Goal: Transaction & Acquisition: Connect with others

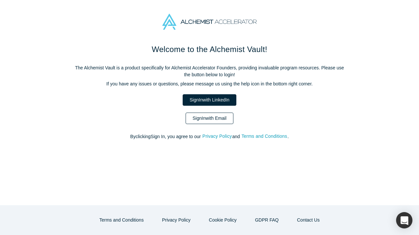
click at [215, 121] on link "Sign In with Email" at bounding box center [210, 118] width 48 height 11
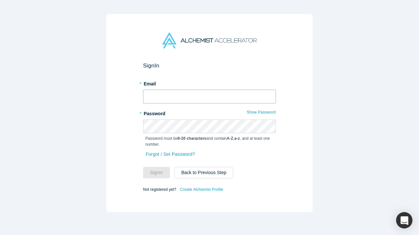
type input "[PERSON_NAME][EMAIL_ADDRESS][PERSON_NAME][DOMAIN_NAME]"
click at [157, 173] on button "Sign In" at bounding box center [156, 172] width 27 height 11
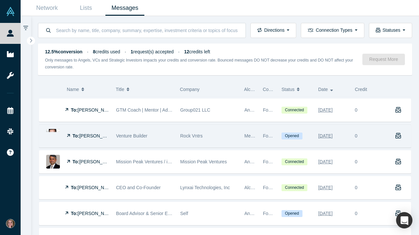
scroll to position [23, 0]
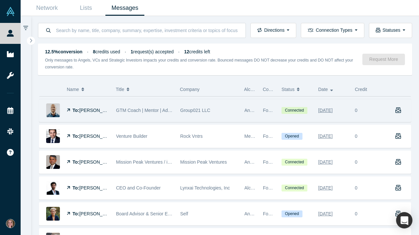
click at [52, 110] on img at bounding box center [53, 111] width 14 height 14
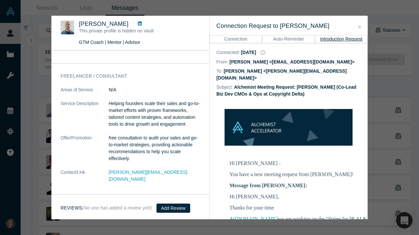
scroll to position [586, 0]
click at [361, 25] on icon "Close" at bounding box center [359, 27] width 3 height 5
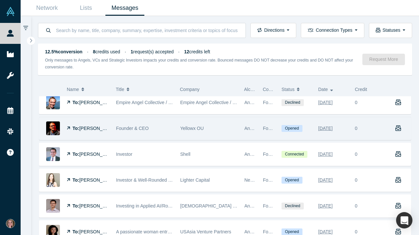
scroll to position [239, 0]
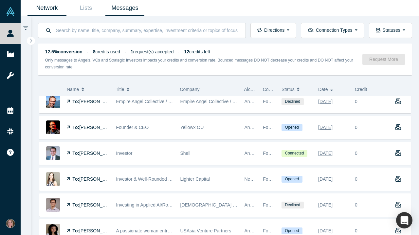
click at [53, 8] on link "Network" at bounding box center [47, 7] width 39 height 15
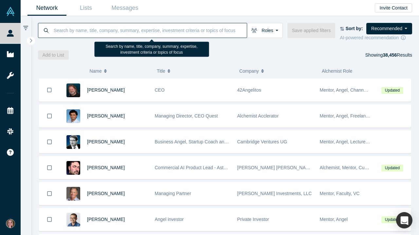
click at [120, 28] on input at bounding box center [150, 30] width 194 height 15
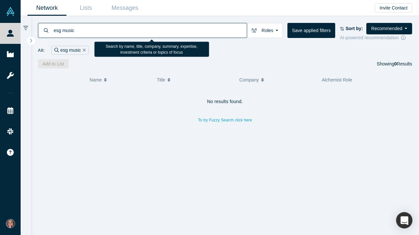
drag, startPoint x: 91, startPoint y: 29, endPoint x: 36, endPoint y: 26, distance: 55.8
click at [36, 26] on div "esg music Roles Founders Faculty Mentors Alumni Mentor Angels VCs Corporate Inn…" at bounding box center [225, 42] width 389 height 52
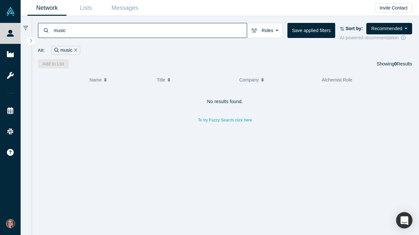
type input "music"
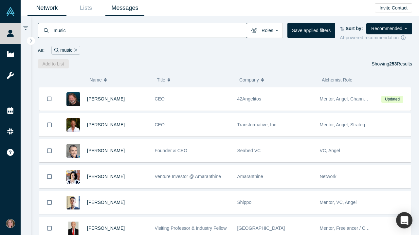
click at [132, 4] on link "Messages" at bounding box center [124, 7] width 39 height 15
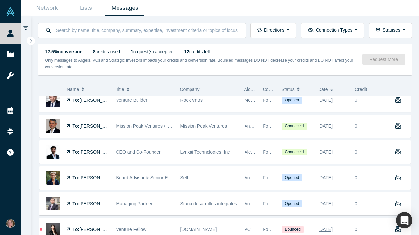
scroll to position [60, 0]
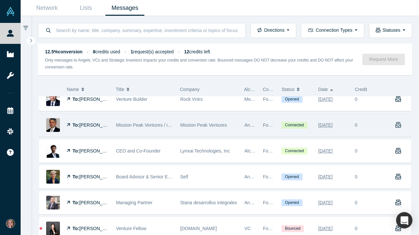
click at [402, 127] on button "button" at bounding box center [400, 125] width 23 height 23
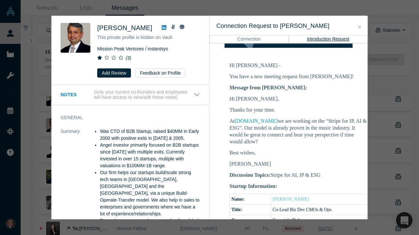
scroll to position [101, 0]
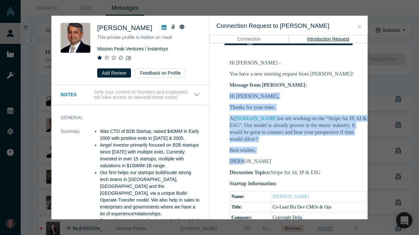
drag, startPoint x: 246, startPoint y: 158, endPoint x: 227, endPoint y: 89, distance: 71.5
copy div "Hi [PERSON_NAME], Thanks for your time. At [DOMAIN_NAME] we are working on the …"
click at [357, 27] on button "Close" at bounding box center [359, 27] width 7 height 8
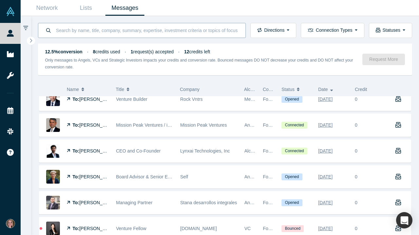
click at [151, 29] on input at bounding box center [146, 30] width 183 height 15
click at [49, 7] on link "Network" at bounding box center [47, 7] width 39 height 15
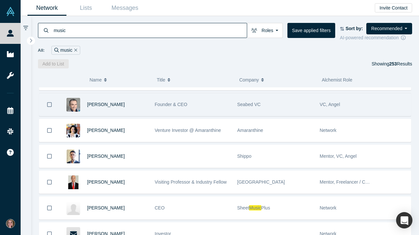
scroll to position [48, 0]
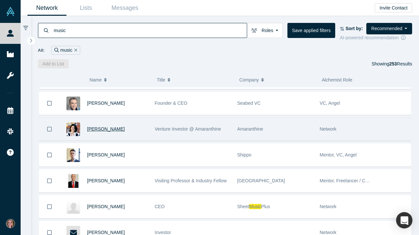
click at [94, 132] on span "[PERSON_NAME]" at bounding box center [106, 128] width 38 height 5
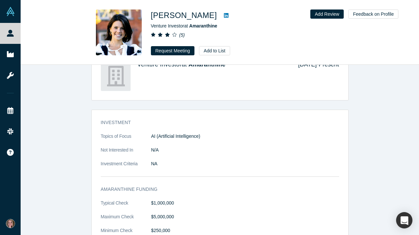
scroll to position [225, 0]
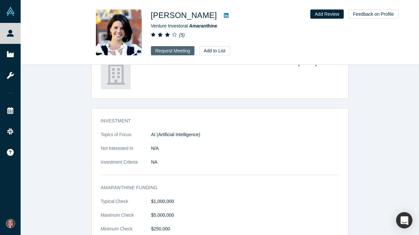
click at [184, 48] on button "Request Meeting" at bounding box center [173, 50] width 44 height 9
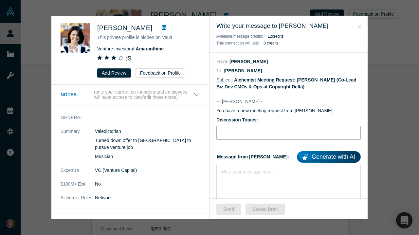
click at [257, 137] on input "Discussion Topics:" at bounding box center [289, 133] width 144 height 14
click at [249, 170] on div "rdw-editor" at bounding box center [289, 170] width 136 height 7
click at [237, 174] on div "rdw-editor" at bounding box center [289, 170] width 136 height 7
paste div "rdw-editor"
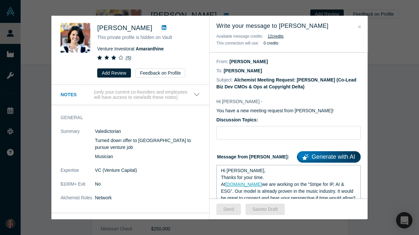
click at [236, 172] on span "Hi [PERSON_NAME]," at bounding box center [243, 170] width 45 height 5
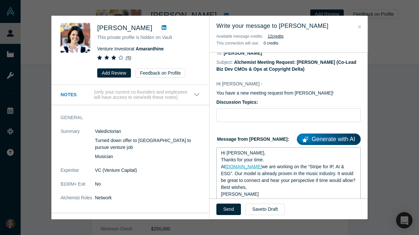
scroll to position [36, 0]
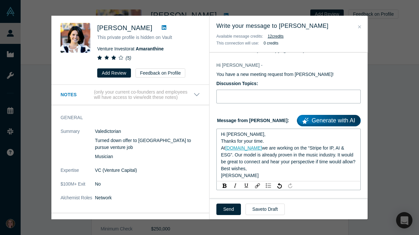
click at [243, 99] on input "Discussion Topics:" at bounding box center [289, 97] width 144 height 14
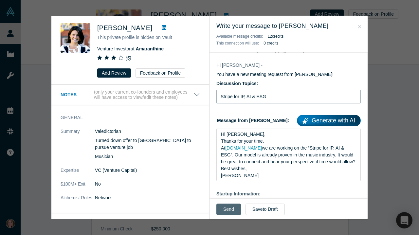
type input "Stripe for IP, AI & ESG"
click at [229, 208] on button "Send" at bounding box center [229, 209] width 25 height 11
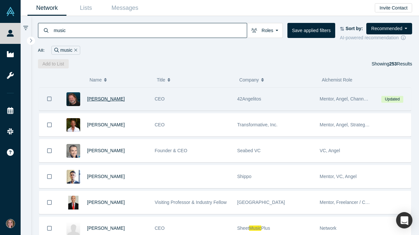
click at [102, 100] on span "[PERSON_NAME]" at bounding box center [106, 98] width 38 height 5
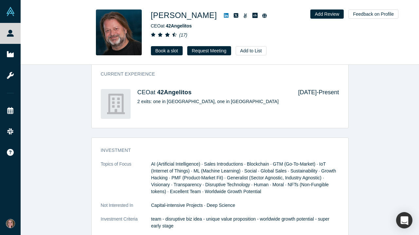
scroll to position [497, 0]
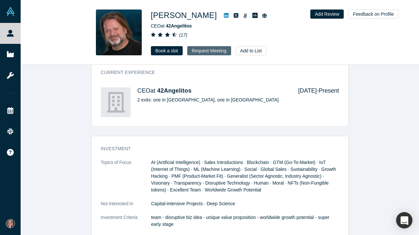
click at [216, 53] on button "Request Meeting" at bounding box center [209, 50] width 44 height 9
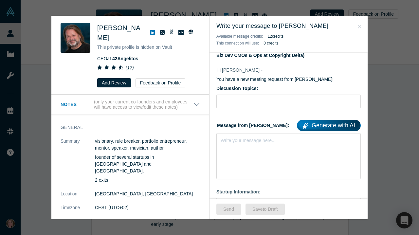
scroll to position [45, 0]
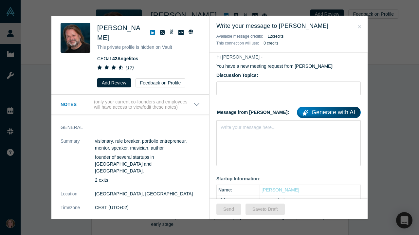
click at [359, 27] on icon "Close" at bounding box center [359, 27] width 3 height 5
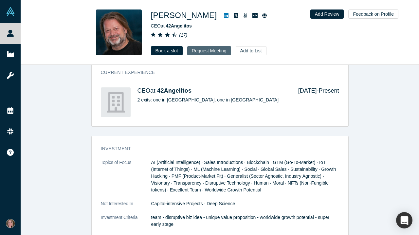
click at [207, 53] on button "Request Meeting" at bounding box center [209, 50] width 44 height 9
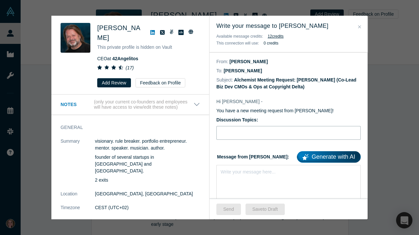
click at [253, 131] on input "Discussion Topics:" at bounding box center [289, 133] width 144 height 14
type input "Stripe"
click at [263, 170] on div "rdw-editor" at bounding box center [289, 170] width 136 height 7
click at [246, 174] on div "rdw-editor" at bounding box center [289, 170] width 136 height 7
paste div "rdw-editor"
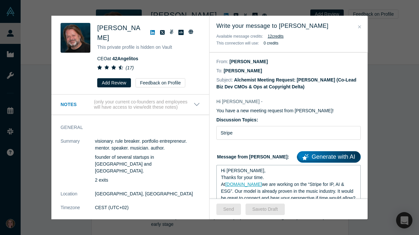
click at [236, 173] on span "Hi [PERSON_NAME]," at bounding box center [243, 170] width 45 height 5
click at [247, 135] on input "Stripe" at bounding box center [289, 133] width 144 height 14
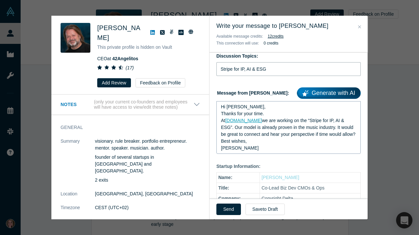
scroll to position [66, 0]
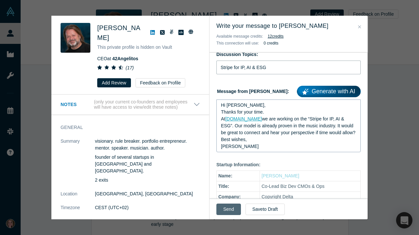
type input "Stripe for IP, AI & ESG"
click at [231, 208] on button "Send" at bounding box center [229, 209] width 25 height 11
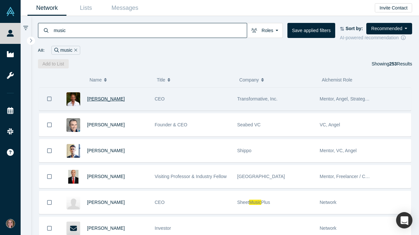
click at [99, 101] on span "[PERSON_NAME]" at bounding box center [106, 98] width 38 height 5
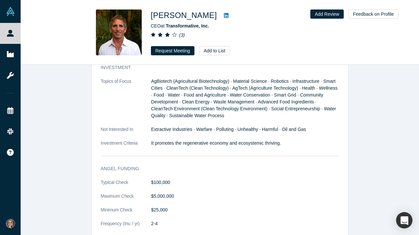
scroll to position [716, 0]
click at [182, 50] on button "Request Meeting" at bounding box center [173, 50] width 44 height 9
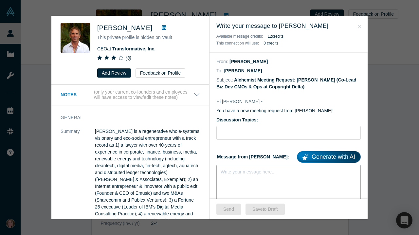
click at [231, 174] on div "rdw-editor" at bounding box center [289, 170] width 136 height 7
paste div "rdw-editor"
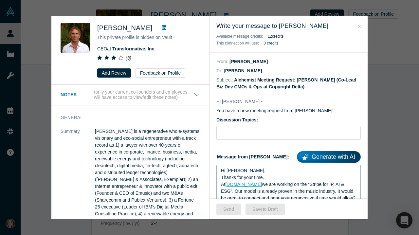
click at [237, 170] on span "Hi [PERSON_NAME]," at bounding box center [243, 170] width 45 height 5
click at [244, 134] on input "Discussion Topics:" at bounding box center [289, 133] width 144 height 14
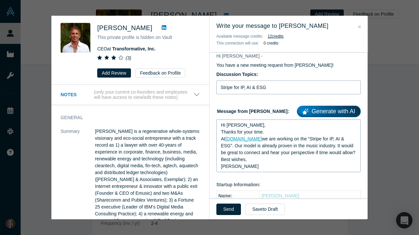
scroll to position [48, 0]
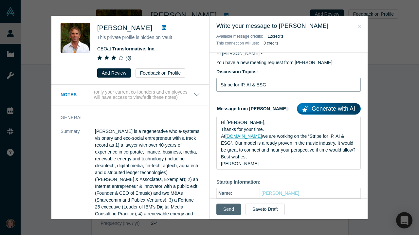
type input "Stripe for IP, AI & ESG"
click at [228, 208] on button "Send" at bounding box center [229, 209] width 25 height 11
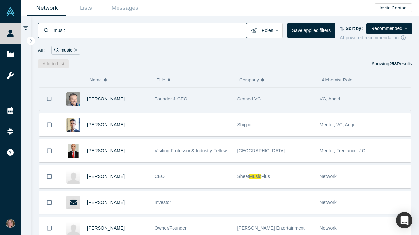
click at [96, 104] on div "[PERSON_NAME]" at bounding box center [117, 99] width 61 height 23
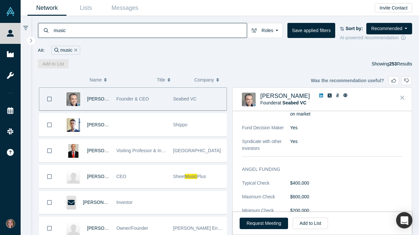
scroll to position [577, 0]
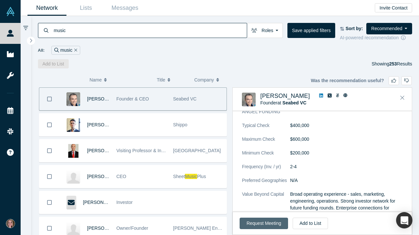
click at [259, 223] on button "Request Meeting" at bounding box center [264, 223] width 48 height 11
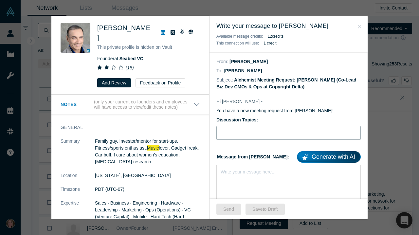
click at [240, 133] on input "Discussion Topics:" at bounding box center [289, 133] width 144 height 14
type input "Stripe for IP, AI & ESG"
click at [236, 173] on div "rdw-editor" at bounding box center [289, 170] width 136 height 7
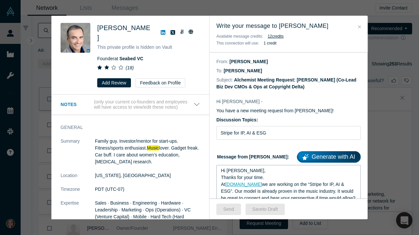
click at [238, 173] on span "Hi [PERSON_NAME]," at bounding box center [243, 170] width 45 height 5
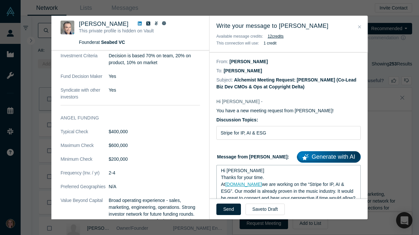
scroll to position [533, 0]
click at [232, 209] on button "Send" at bounding box center [229, 209] width 25 height 11
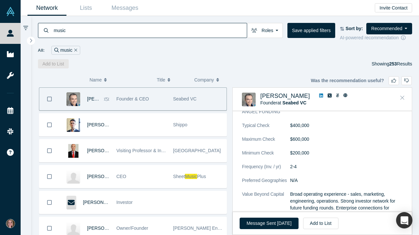
click at [404, 98] on icon "Close" at bounding box center [403, 98] width 4 height 6
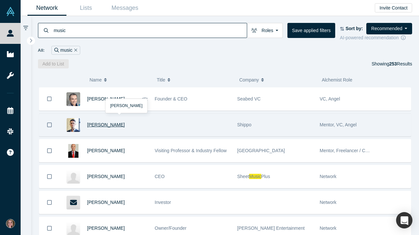
click at [110, 127] on span "[PERSON_NAME]" at bounding box center [106, 124] width 38 height 5
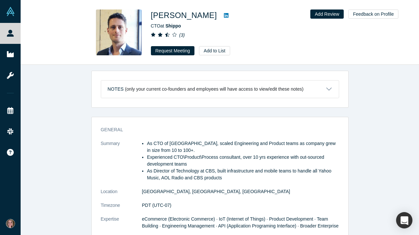
scroll to position [291, 0]
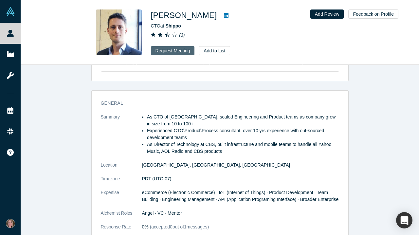
click at [164, 49] on button "Request Meeting" at bounding box center [173, 50] width 44 height 9
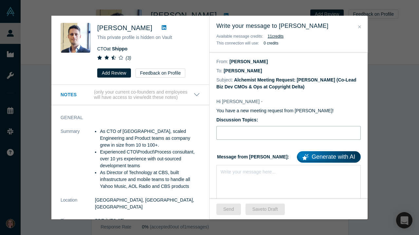
click at [256, 131] on input "Discussion Topics:" at bounding box center [289, 133] width 144 height 14
type input "Stripe for IP, AI & ESG"
click at [235, 181] on div "Write your message here..." at bounding box center [289, 188] width 144 height 46
click at [229, 173] on div "rdw-editor" at bounding box center [289, 170] width 136 height 7
paste div "rdw-editor"
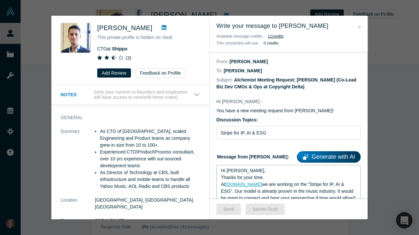
click at [236, 173] on span "Hi [PERSON_NAME]," at bounding box center [243, 170] width 45 height 5
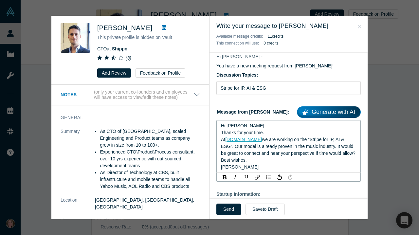
scroll to position [59, 0]
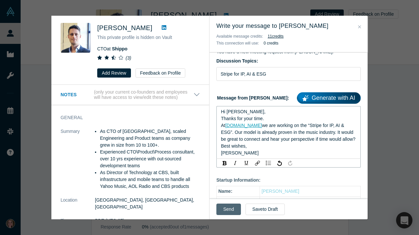
click at [235, 206] on button "Send" at bounding box center [229, 209] width 25 height 11
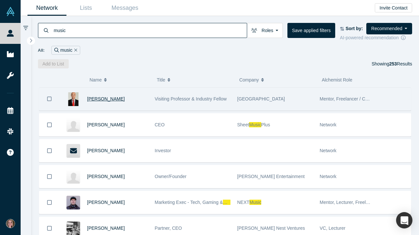
click at [96, 102] on span "[PERSON_NAME]" at bounding box center [106, 98] width 38 height 5
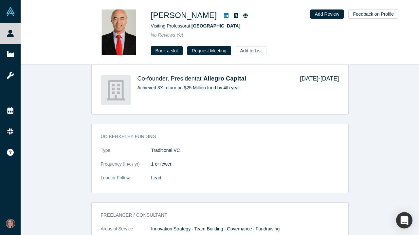
scroll to position [707, 0]
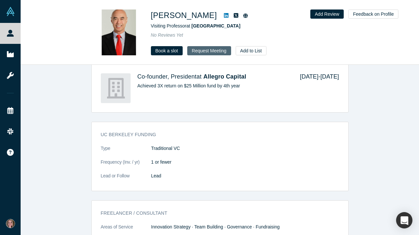
click at [217, 50] on button "Request Meeting" at bounding box center [209, 50] width 44 height 9
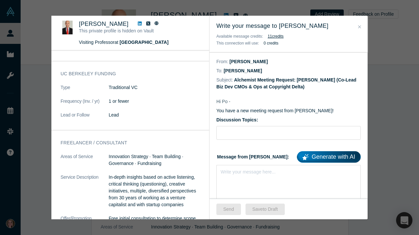
scroll to position [523, 0]
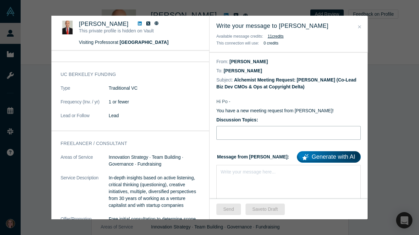
click at [257, 130] on input "Discussion Topics:" at bounding box center [289, 133] width 144 height 14
type input "Stripe for IP, AI & ESG"
click at [251, 174] on div "rdw-editor" at bounding box center [289, 170] width 136 height 7
paste div "rdw-editor"
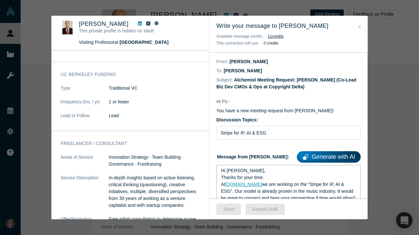
click at [236, 171] on span "Hi [PERSON_NAME]," at bounding box center [243, 170] width 45 height 5
click at [230, 210] on button "Send" at bounding box center [229, 209] width 25 height 11
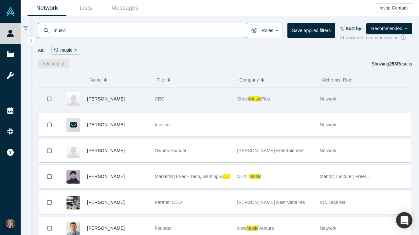
click at [105, 102] on span "[PERSON_NAME]" at bounding box center [106, 98] width 38 height 5
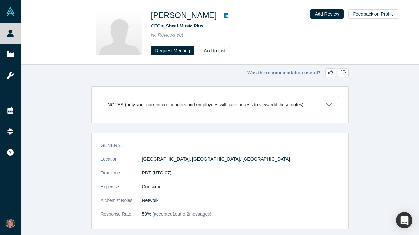
scroll to position [1, 0]
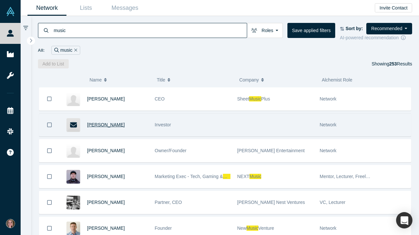
click at [120, 127] on span "[PERSON_NAME]" at bounding box center [106, 124] width 38 height 5
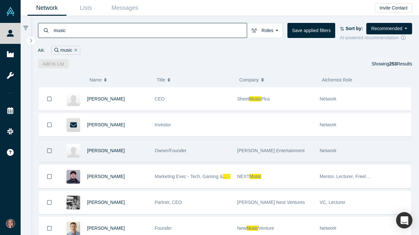
click at [112, 157] on div "[PERSON_NAME]" at bounding box center [117, 151] width 61 height 23
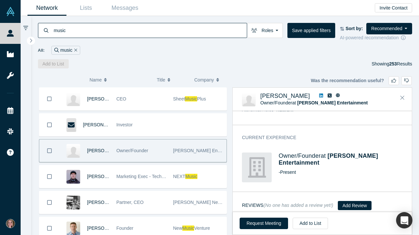
scroll to position [103, 0]
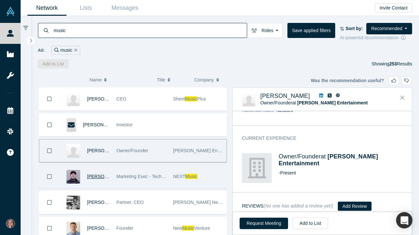
click at [96, 178] on span "[PERSON_NAME]" at bounding box center [106, 176] width 38 height 5
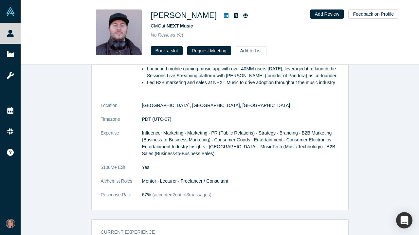
scroll to position [379, 0]
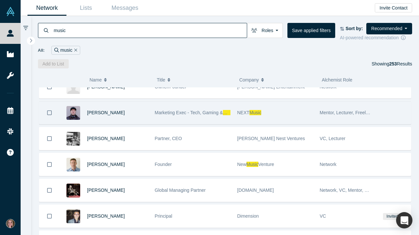
scroll to position [67, 0]
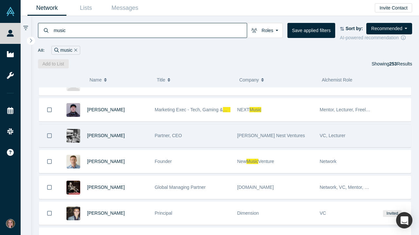
click at [115, 143] on div "[PERSON_NAME]" at bounding box center [117, 135] width 61 height 23
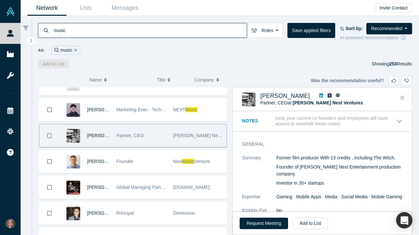
scroll to position [27, 0]
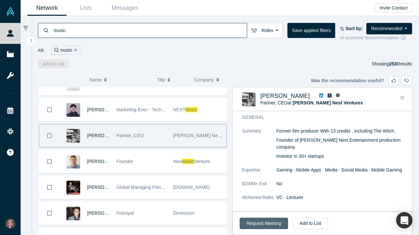
click at [273, 222] on button "Request Meeting" at bounding box center [264, 223] width 48 height 11
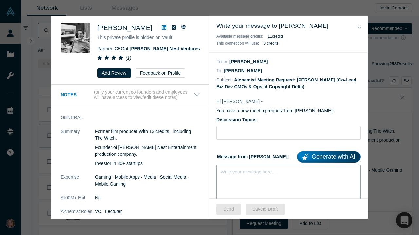
click at [243, 171] on div "rdw-editor" at bounding box center [289, 170] width 136 height 7
paste div "rdw-editor"
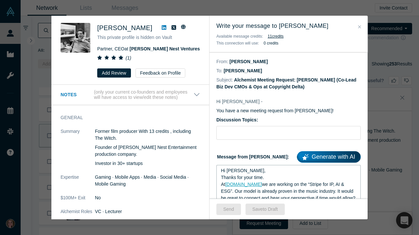
click at [237, 172] on span "Hi [PERSON_NAME]," at bounding box center [243, 170] width 45 height 5
click at [238, 132] on input "Discussion Topics:" at bounding box center [289, 133] width 144 height 14
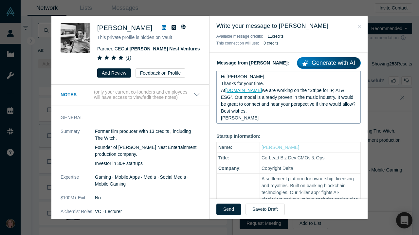
scroll to position [95, 0]
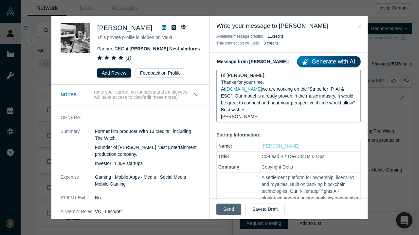
type input "Stripe for IP, AI & ESG"
click at [230, 212] on button "Send" at bounding box center [229, 209] width 25 height 11
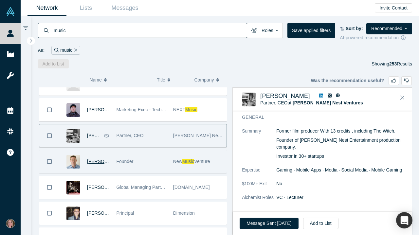
click at [96, 164] on span "[PERSON_NAME]" at bounding box center [106, 161] width 38 height 5
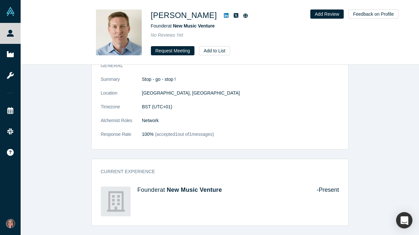
scroll to position [80, 0]
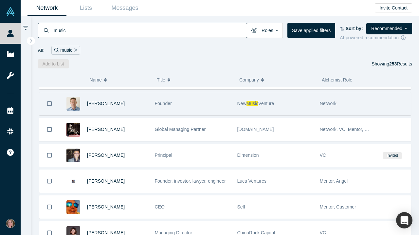
scroll to position [100, 0]
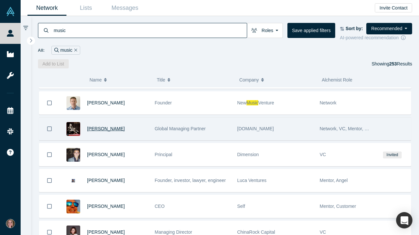
click at [117, 131] on span "[PERSON_NAME]" at bounding box center [106, 128] width 38 height 5
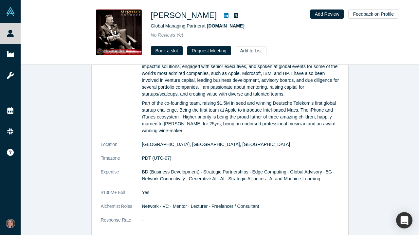
scroll to position [358, 0]
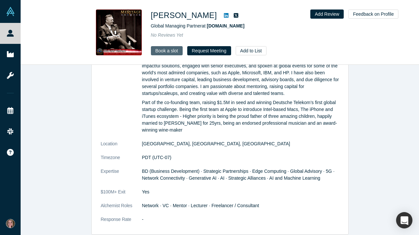
click at [173, 50] on link "Book a slot" at bounding box center [167, 50] width 32 height 9
click at [214, 48] on button "Request Meeting" at bounding box center [209, 50] width 44 height 9
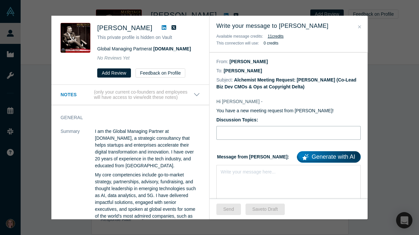
click at [252, 136] on input "Discussion Topics:" at bounding box center [289, 133] width 144 height 14
type input "Stripe for IP, AI & ESG"
click at [246, 177] on div "Write your message here..." at bounding box center [289, 188] width 144 height 46
click at [229, 173] on div "rdw-editor" at bounding box center [289, 170] width 136 height 7
paste div "rdw-editor"
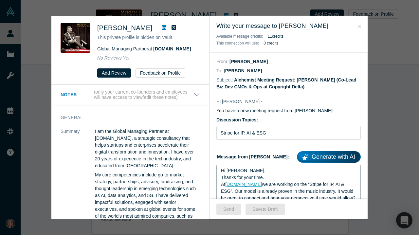
click at [237, 173] on span "Hi [PERSON_NAME]," at bounding box center [243, 170] width 45 height 5
click at [231, 209] on button "Send" at bounding box center [229, 209] width 25 height 11
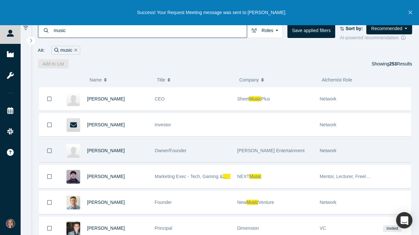
scroll to position [69, 0]
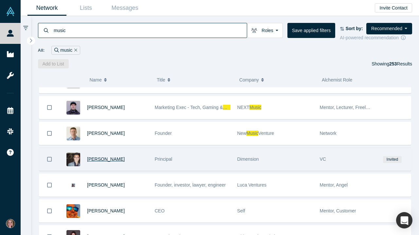
click at [92, 159] on span "[PERSON_NAME]" at bounding box center [106, 159] width 38 height 5
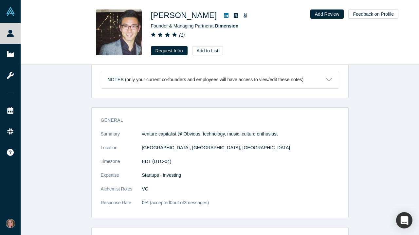
scroll to position [259, 0]
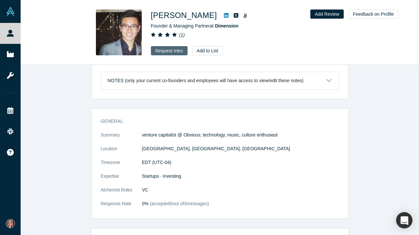
click at [178, 51] on button "Request Intro" at bounding box center [169, 50] width 37 height 9
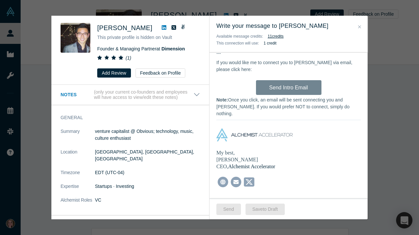
scroll to position [295, 0]
click at [363, 28] on button "Close" at bounding box center [359, 27] width 7 height 8
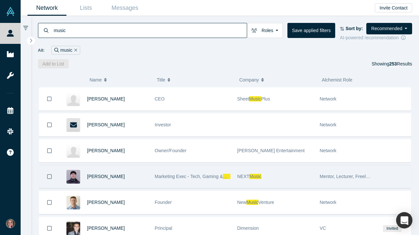
scroll to position [92, 0]
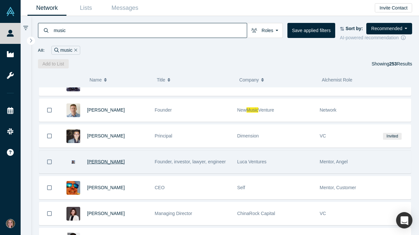
click at [111, 164] on span "[PERSON_NAME]" at bounding box center [106, 161] width 38 height 5
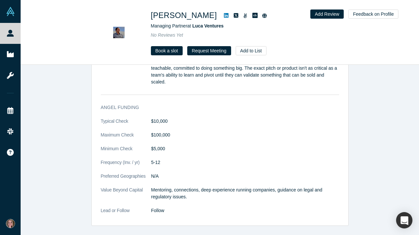
scroll to position [794, 0]
click at [211, 51] on button "Request Meeting" at bounding box center [209, 50] width 44 height 9
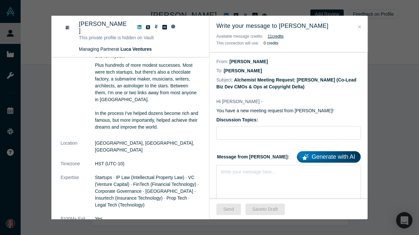
scroll to position [56, 0]
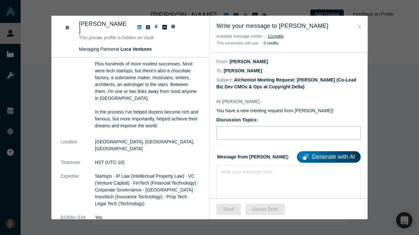
click at [235, 133] on input "Discussion Topics:" at bounding box center [289, 133] width 144 height 14
type input "Stripe for IP, AI & ESG"
click at [225, 180] on div "Write your message here..." at bounding box center [289, 188] width 144 height 46
click at [232, 176] on div "Write your message here..." at bounding box center [248, 172] width 55 height 7
click at [236, 172] on div "rdw-editor" at bounding box center [289, 170] width 136 height 7
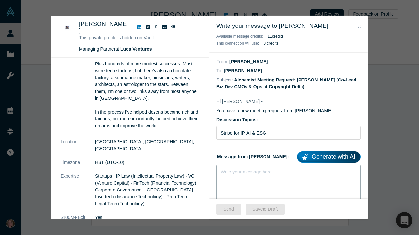
paste div "rdw-editor"
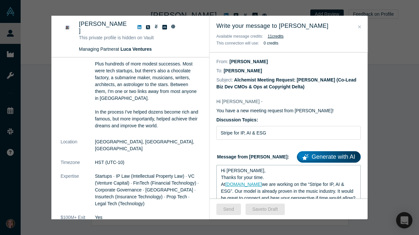
click at [236, 173] on span "Hi [PERSON_NAME]," at bounding box center [243, 170] width 45 height 5
click at [231, 210] on button "Send" at bounding box center [229, 209] width 25 height 11
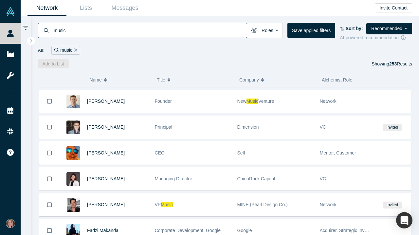
scroll to position [100, 0]
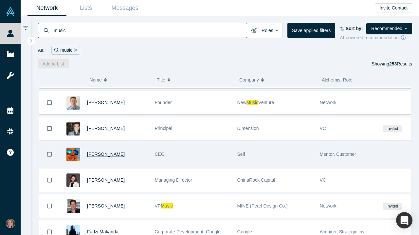
click at [116, 156] on span "[PERSON_NAME]" at bounding box center [106, 154] width 38 height 5
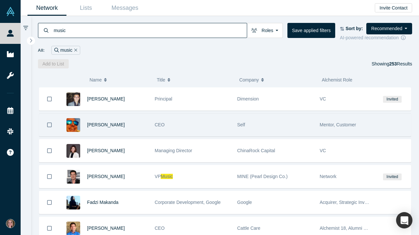
scroll to position [155, 0]
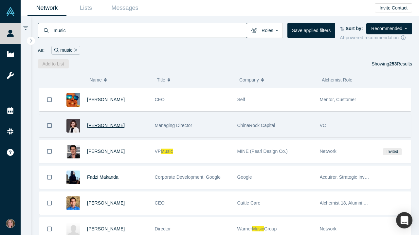
click at [105, 127] on span "[PERSON_NAME]" at bounding box center [106, 125] width 38 height 5
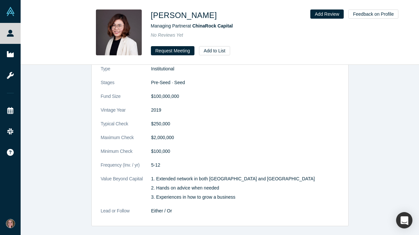
scroll to position [587, 0]
click at [182, 53] on button "Request Meeting" at bounding box center [173, 50] width 44 height 9
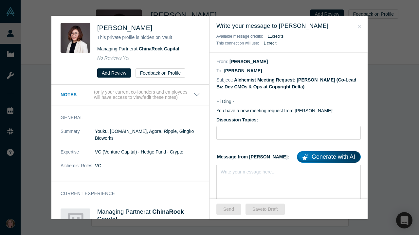
click at [360, 28] on icon "Close" at bounding box center [359, 27] width 3 height 5
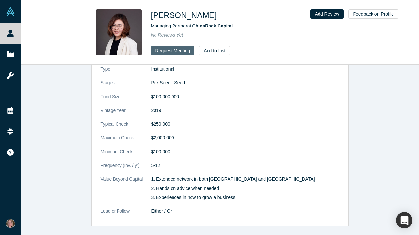
click at [180, 53] on button "Request Meeting" at bounding box center [173, 50] width 44 height 9
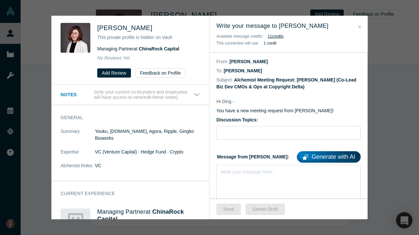
click at [356, 25] on h3 "Write your message to [PERSON_NAME]" at bounding box center [289, 26] width 144 height 9
click at [359, 28] on icon "Close" at bounding box center [359, 27] width 3 height 5
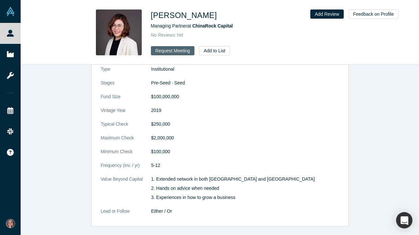
click at [182, 52] on button "Request Meeting" at bounding box center [173, 50] width 44 height 9
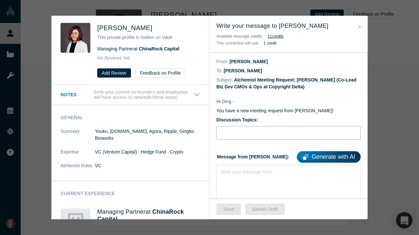
click at [257, 132] on input "Discussion Topics:" at bounding box center [289, 133] width 144 height 14
click at [260, 177] on div "Write your message here..." at bounding box center [289, 188] width 144 height 46
click at [257, 134] on input "Stripe for IP, AI &. ESG" at bounding box center [289, 133] width 144 height 14
type input "Stripe for IP, AI & ESG"
click at [239, 174] on div "rdw-editor" at bounding box center [289, 170] width 136 height 7
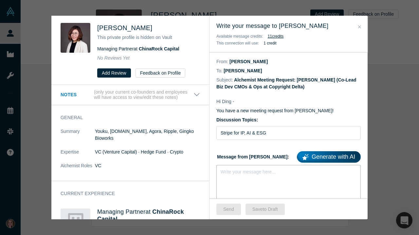
paste div "rdw-editor"
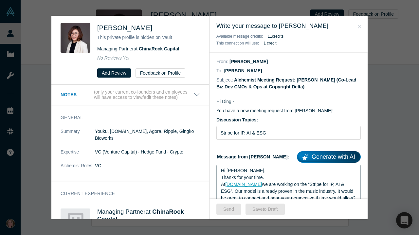
click at [236, 172] on span "Hi [PERSON_NAME]," at bounding box center [243, 170] width 45 height 5
click at [230, 208] on button "Send" at bounding box center [229, 209] width 25 height 11
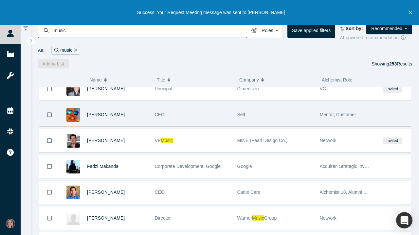
scroll to position [140, 0]
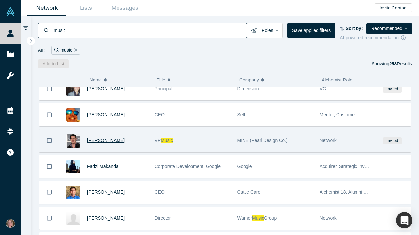
click at [112, 142] on span "[PERSON_NAME]" at bounding box center [106, 140] width 38 height 5
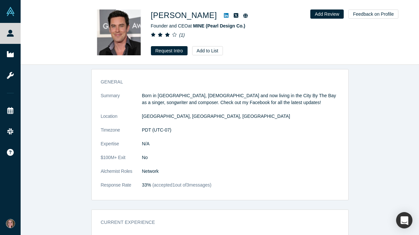
scroll to position [63, 0]
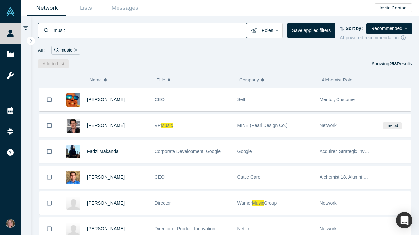
scroll to position [156, 0]
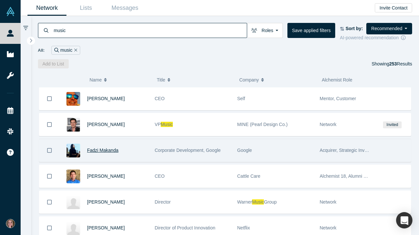
click at [108, 153] on span "Fadzi Makanda" at bounding box center [102, 150] width 31 height 5
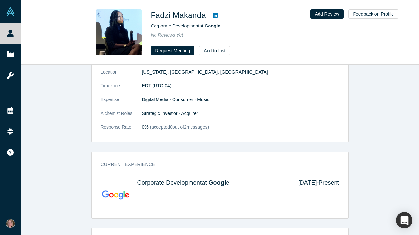
scroll to position [348, 0]
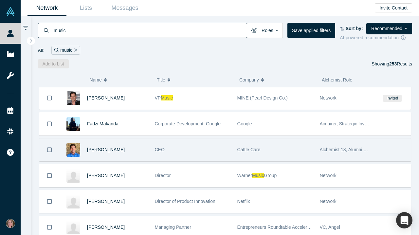
scroll to position [182, 0]
click at [115, 150] on span "[PERSON_NAME]" at bounding box center [106, 149] width 38 height 5
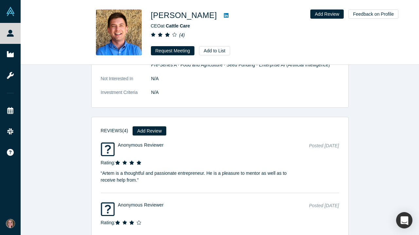
scroll to position [214, 0]
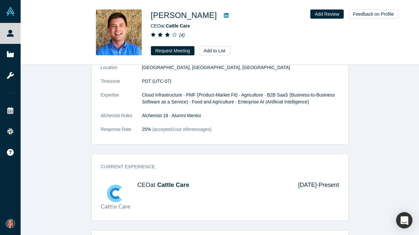
click at [165, 55] on div "[PERSON_NAME] CEO at Cattle Care ( 4 ) Request Meeting Add to List Add Review F…" at bounding box center [220, 32] width 399 height 65
click at [166, 53] on button "Request Meeting" at bounding box center [173, 50] width 44 height 9
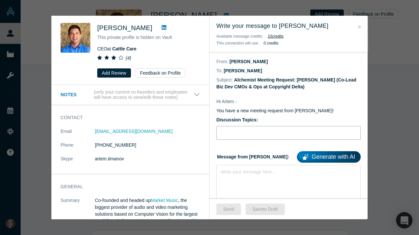
click at [241, 134] on input "Discussion Topics:" at bounding box center [289, 133] width 144 height 14
type input "Stripe for IP, AI & ESG"
click at [230, 181] on div "Write your message here..." at bounding box center [289, 188] width 144 height 46
click at [230, 174] on div "rdw-editor" at bounding box center [289, 170] width 136 height 7
paste div "rdw-editor"
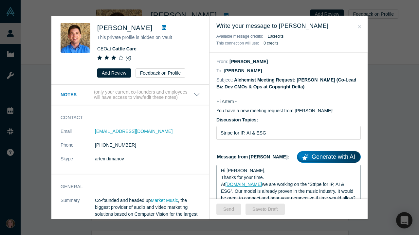
click at [236, 172] on span "Hi [PERSON_NAME]," at bounding box center [243, 170] width 45 height 5
click at [227, 208] on button "Send" at bounding box center [229, 209] width 25 height 11
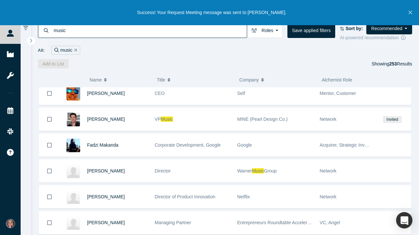
scroll to position [187, 0]
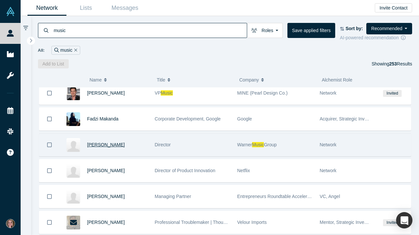
click at [96, 147] on span "[PERSON_NAME]" at bounding box center [106, 144] width 38 height 5
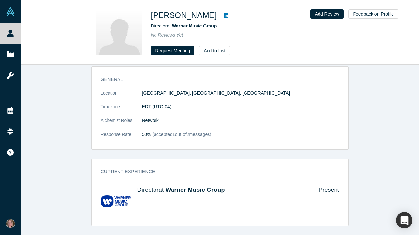
scroll to position [66, 0]
click at [165, 50] on button "Request Meeting" at bounding box center [173, 50] width 44 height 9
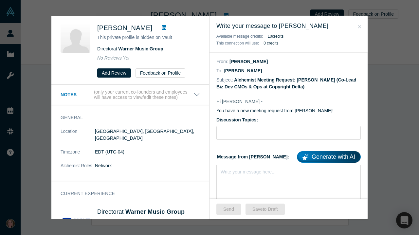
scroll to position [0, 0]
click at [236, 132] on input "Discussion Topics:" at bounding box center [289, 133] width 144 height 14
type input "Stripe for IP, AI & ESG"
click at [230, 176] on div "Write your message here..." at bounding box center [248, 172] width 55 height 7
click at [231, 174] on div "rdw-editor" at bounding box center [289, 170] width 136 height 7
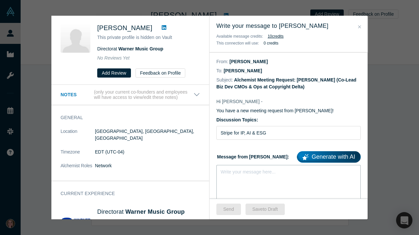
paste div "rdw-editor"
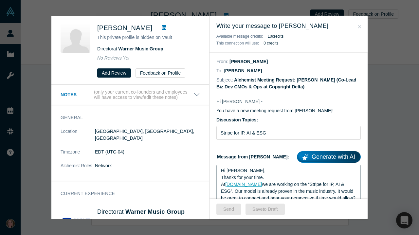
click at [235, 172] on span "Hi [PERSON_NAME]," at bounding box center [243, 170] width 45 height 5
click at [236, 172] on span "Hi [PERSON_NAME]," at bounding box center [243, 170] width 45 height 5
click at [231, 211] on button "Send" at bounding box center [229, 209] width 25 height 11
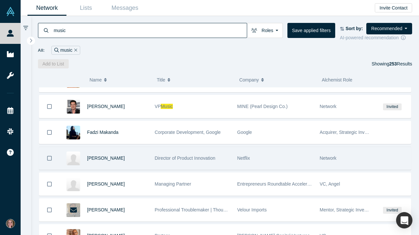
scroll to position [213, 0]
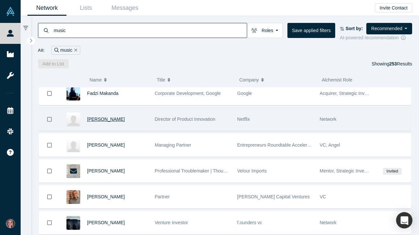
click at [120, 120] on span "[PERSON_NAME]" at bounding box center [106, 119] width 38 height 5
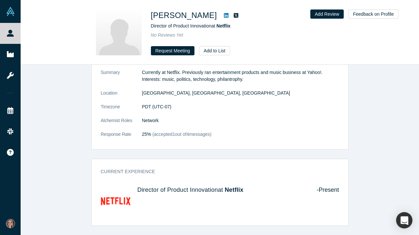
scroll to position [87, 0]
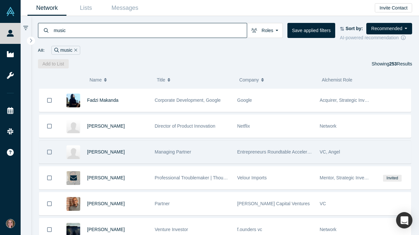
scroll to position [206, 0]
click at [116, 154] on span "[PERSON_NAME]" at bounding box center [106, 151] width 38 height 5
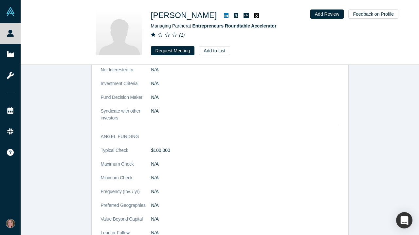
scroll to position [573, 0]
click at [185, 54] on button "Request Meeting" at bounding box center [173, 50] width 44 height 9
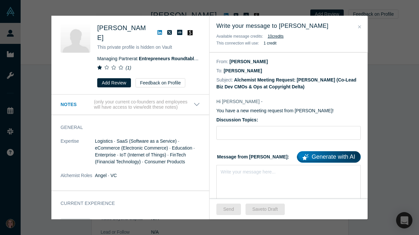
click at [359, 27] on icon "Close" at bounding box center [359, 27] width 3 height 5
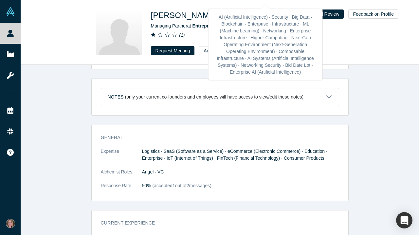
scroll to position [263, 0]
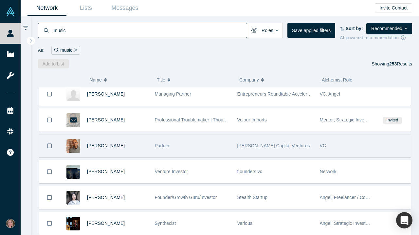
scroll to position [264, 0]
click at [112, 148] on span "[PERSON_NAME]" at bounding box center [106, 145] width 38 height 5
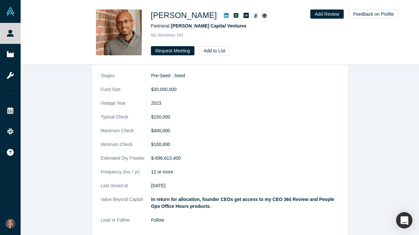
scroll to position [1290, 0]
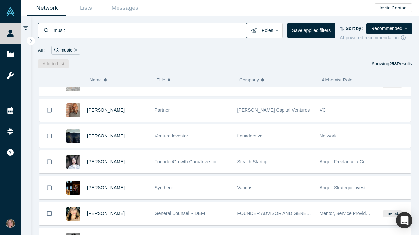
scroll to position [304, 0]
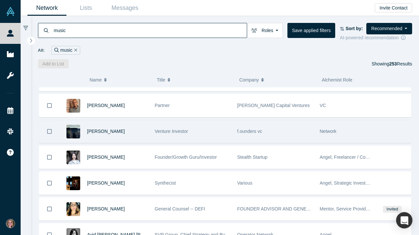
click at [109, 136] on div "[PERSON_NAME]" at bounding box center [117, 131] width 61 height 23
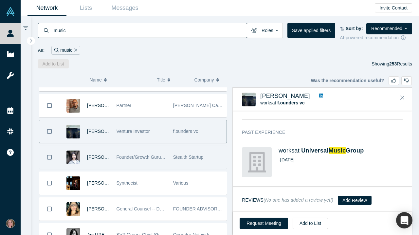
scroll to position [138, 0]
click at [98, 160] on span "[PERSON_NAME]" at bounding box center [106, 157] width 38 height 5
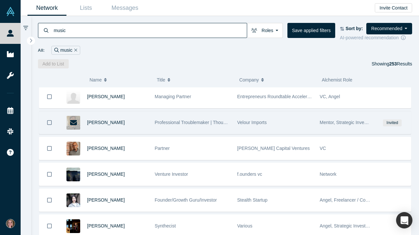
scroll to position [299, 0]
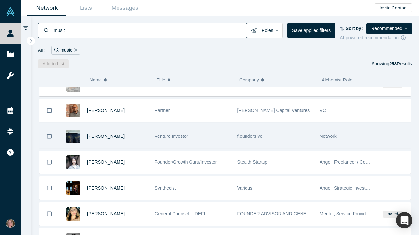
click at [99, 142] on div "[PERSON_NAME]" at bounding box center [117, 136] width 61 height 23
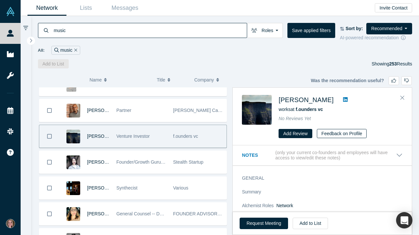
scroll to position [0, 0]
click at [273, 227] on button "Request Meeting" at bounding box center [264, 223] width 48 height 11
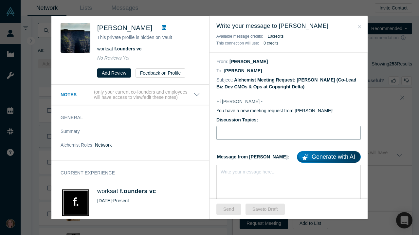
click at [247, 133] on input "Discussion Topics:" at bounding box center [289, 133] width 144 height 14
type input "Stripe for IP, AI & ESG"
click at [250, 178] on div "Write your message here..." at bounding box center [289, 188] width 144 height 46
click at [232, 173] on div "rdw-editor" at bounding box center [289, 170] width 136 height 7
paste div "rdw-editor"
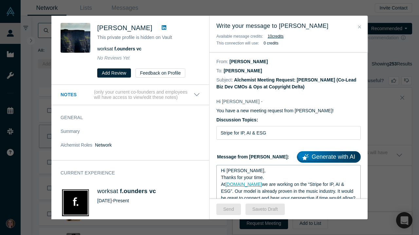
click at [237, 173] on span "Hi [PERSON_NAME]," at bounding box center [243, 170] width 45 height 5
click at [227, 209] on button "Send" at bounding box center [229, 209] width 25 height 11
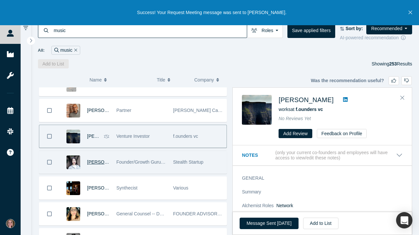
click at [92, 163] on span "[PERSON_NAME]" at bounding box center [106, 162] width 38 height 5
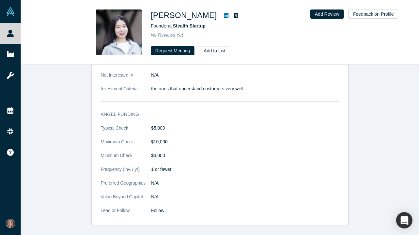
scroll to position [428, 0]
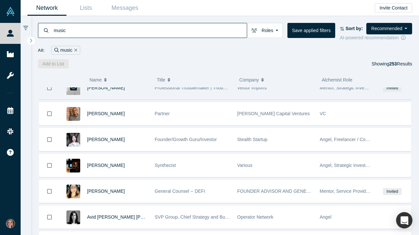
scroll to position [306, 0]
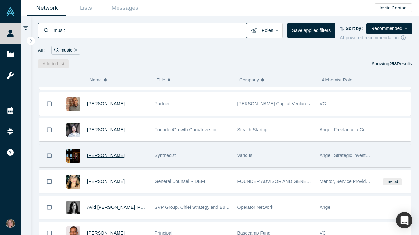
click at [99, 158] on span "[PERSON_NAME]" at bounding box center [106, 155] width 38 height 5
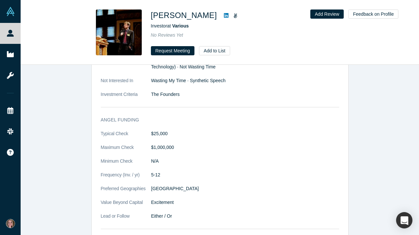
scroll to position [524, 0]
click at [177, 49] on button "Request Meeting" at bounding box center [173, 50] width 44 height 9
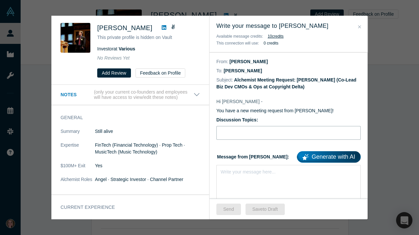
click at [246, 134] on input "Discussion Topics:" at bounding box center [289, 133] width 144 height 14
type input "Stripe for IP, AI & ESG"
click at [236, 174] on div "rdw-editor" at bounding box center [289, 170] width 136 height 7
paste div "rdw-editor"
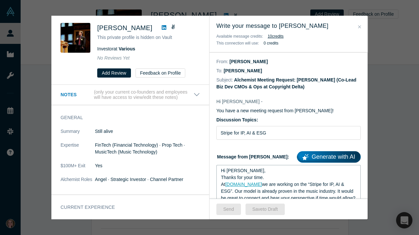
click at [236, 173] on span "Hi [PERSON_NAME]," at bounding box center [243, 170] width 45 height 5
click at [234, 208] on button "Send" at bounding box center [229, 209] width 25 height 11
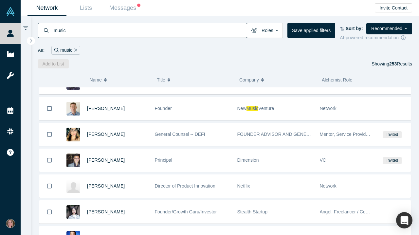
scroll to position [231, 0]
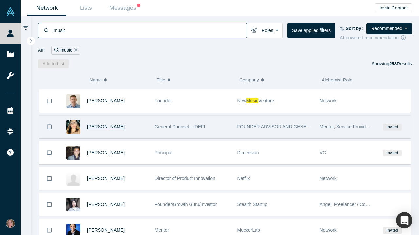
click at [111, 128] on span "[PERSON_NAME]" at bounding box center [106, 126] width 38 height 5
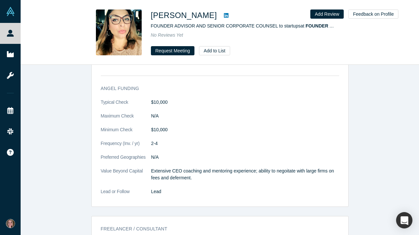
scroll to position [912, 0]
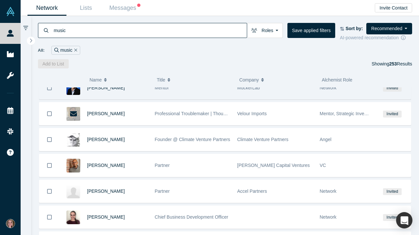
scroll to position [374, 0]
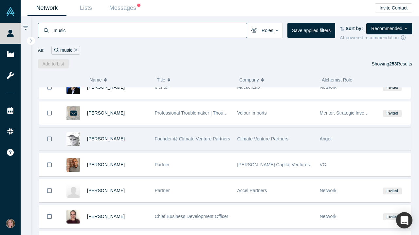
click at [108, 140] on span "[PERSON_NAME]" at bounding box center [106, 138] width 38 height 5
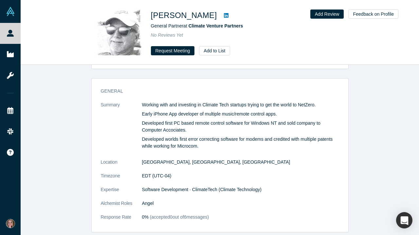
scroll to position [54, 0]
click at [169, 53] on button "Request Meeting" at bounding box center [173, 50] width 44 height 9
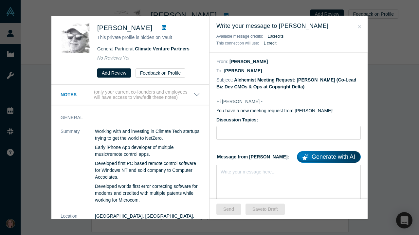
click at [361, 28] on icon "Close" at bounding box center [359, 27] width 3 height 5
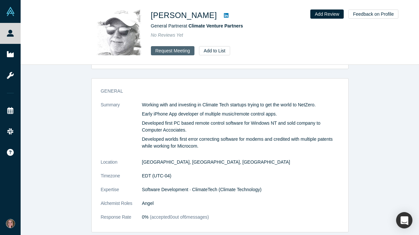
click at [173, 49] on button "Request Meeting" at bounding box center [173, 50] width 44 height 9
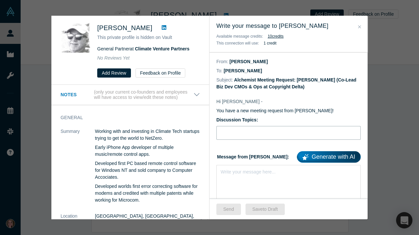
click at [235, 140] on input "Discussion Topics:" at bounding box center [289, 133] width 144 height 14
type input "Stripe for IP, AI & ESG"
click at [226, 182] on div "Write your message here..." at bounding box center [289, 188] width 144 height 46
click at [235, 171] on div "rdw-editor" at bounding box center [289, 170] width 136 height 7
paste div "rdw-editor"
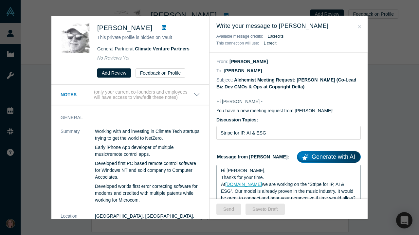
click at [237, 173] on span "Hi [PERSON_NAME]," at bounding box center [243, 170] width 45 height 5
click at [235, 208] on button "Send" at bounding box center [229, 209] width 25 height 11
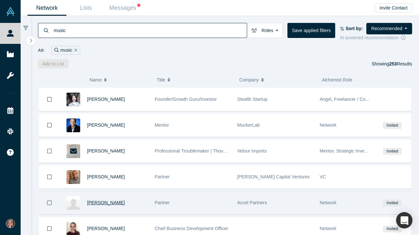
scroll to position [376, 0]
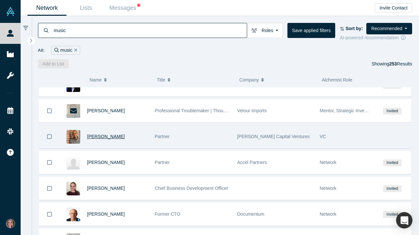
click at [104, 139] on span "[PERSON_NAME]" at bounding box center [106, 136] width 38 height 5
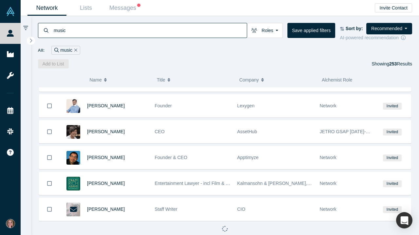
scroll to position [1936, 0]
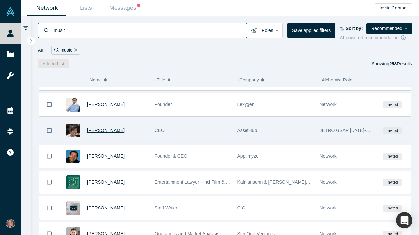
click at [109, 130] on span "Takuya Goto" at bounding box center [106, 130] width 38 height 5
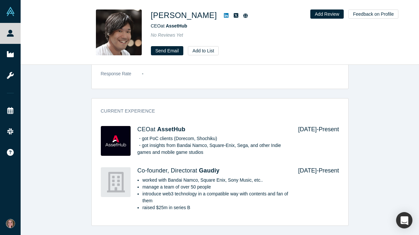
scroll to position [288, 0]
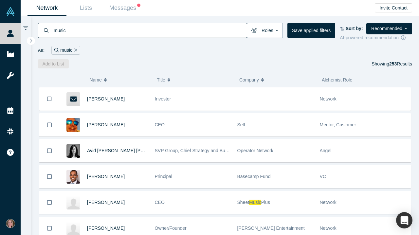
click at [267, 32] on button "Roles" at bounding box center [265, 30] width 36 height 15
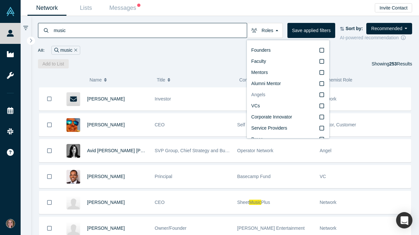
click at [323, 94] on icon at bounding box center [322, 94] width 5 height 5
click at [0, 0] on input "Angels" at bounding box center [0, 0] width 0 height 0
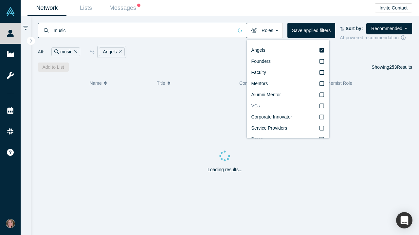
click at [323, 108] on icon at bounding box center [322, 105] width 5 height 5
click at [0, 0] on input "VCs" at bounding box center [0, 0] width 0 height 0
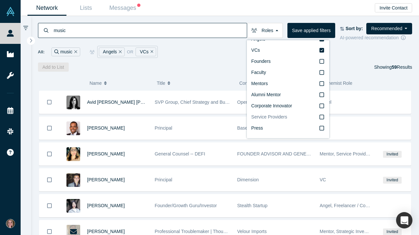
scroll to position [11, 0]
click at [346, 65] on div "Add to List Showing 59 Results" at bounding box center [225, 67] width 375 height 9
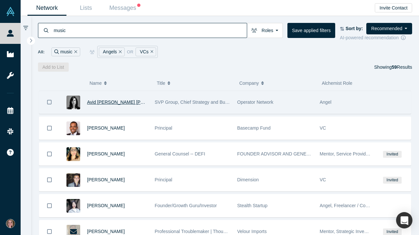
click at [117, 104] on span "Avid [PERSON_NAME] [PERSON_NAME]" at bounding box center [130, 102] width 87 height 5
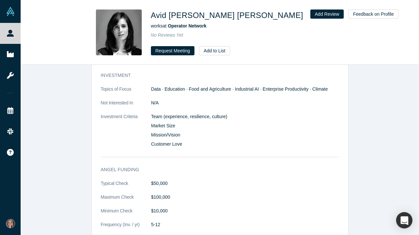
scroll to position [682, 0]
click at [183, 50] on button "Request Meeting" at bounding box center [173, 50] width 44 height 9
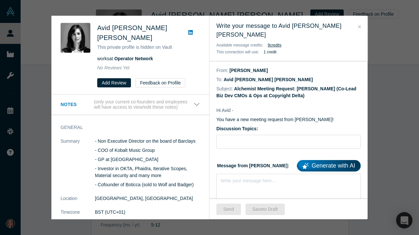
click at [358, 29] on icon "Close" at bounding box center [359, 27] width 3 height 5
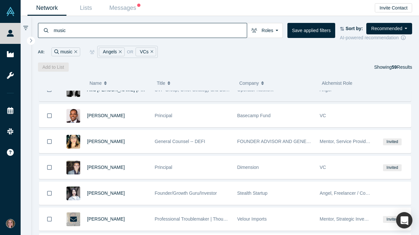
scroll to position [16, 0]
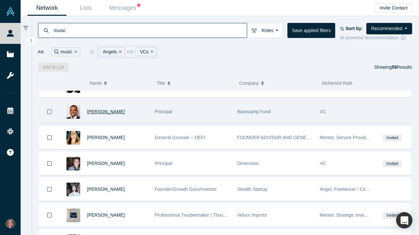
click at [113, 112] on span "[PERSON_NAME]" at bounding box center [106, 111] width 38 height 5
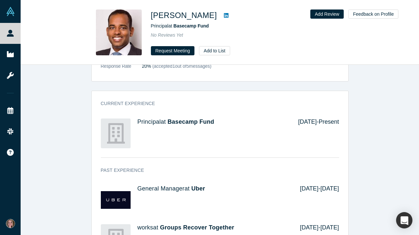
scroll to position [310, 0]
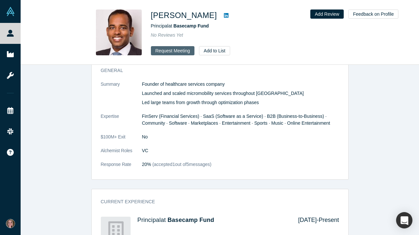
click at [175, 51] on button "Request Meeting" at bounding box center [173, 50] width 44 height 9
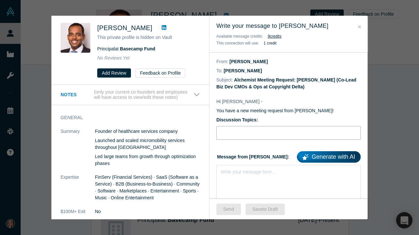
click at [266, 134] on input "Discussion Topics:" at bounding box center [289, 133] width 144 height 14
type input "S"
type input "Stripe for IP, AI & ESG"
click at [263, 176] on div "Write your message here..." at bounding box center [248, 172] width 55 height 7
copy div "here"
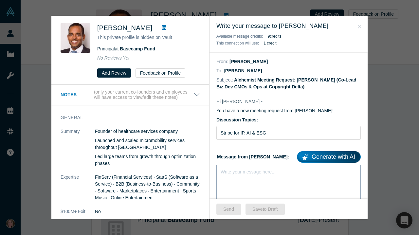
click at [236, 172] on div "rdw-editor" at bounding box center [289, 170] width 136 height 7
click at [242, 171] on div "here" at bounding box center [289, 170] width 136 height 7
click at [360, 25] on icon "Close" at bounding box center [359, 27] width 3 height 5
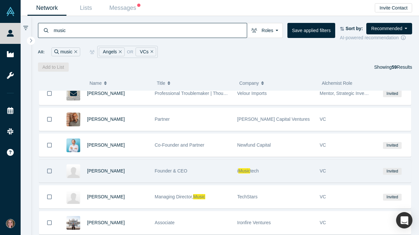
scroll to position [139, 0]
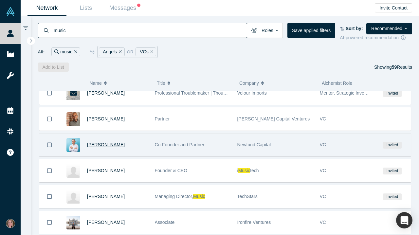
click at [104, 147] on span "Patrick Malka" at bounding box center [106, 144] width 38 height 5
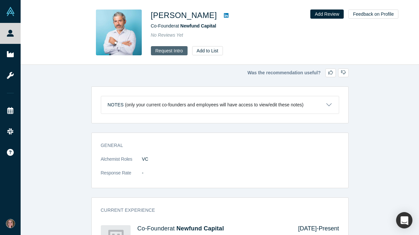
click at [163, 55] on button "Request Intro" at bounding box center [169, 50] width 37 height 9
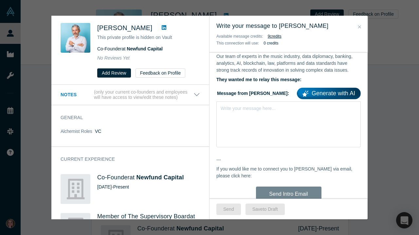
scroll to position [186, 0]
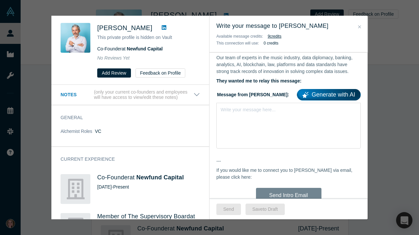
click at [357, 27] on button "Close" at bounding box center [359, 27] width 7 height 8
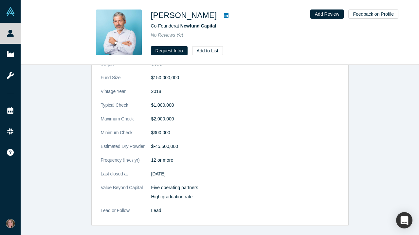
scroll to position [328, 0]
click at [173, 53] on button "Request Intro" at bounding box center [169, 50] width 37 height 9
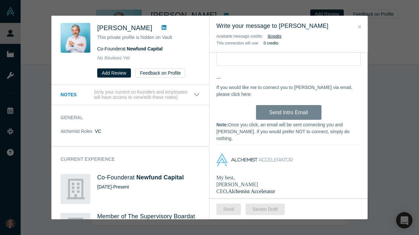
scroll to position [237, 0]
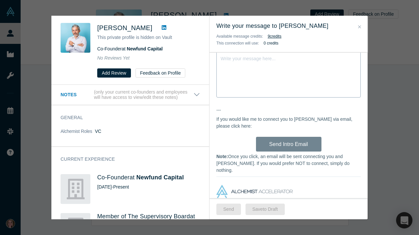
click at [234, 65] on div "Write your message here..." at bounding box center [289, 75] width 144 height 46
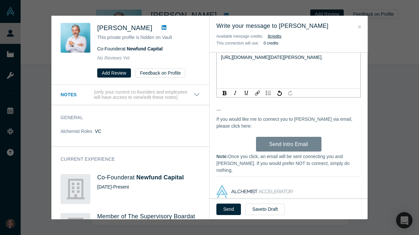
drag, startPoint x: 324, startPoint y: 89, endPoint x: 218, endPoint y: 53, distance: 111.8
click at [218, 53] on div "Message from Anna: Generate with AI https://www.theguardian.com/environment/202…" at bounding box center [289, 67] width 144 height 62
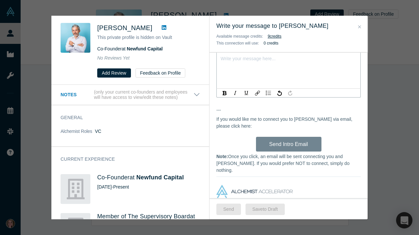
click at [358, 27] on icon "Close" at bounding box center [359, 27] width 3 height 5
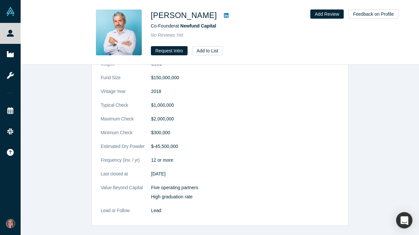
click at [179, 46] on div "Patrick Malka Co-Founder at Newfund Capital No Reviews Yet Request Intro Add to…" at bounding box center [242, 33] width 183 height 46
click at [178, 49] on button "Request Intro" at bounding box center [169, 50] width 37 height 9
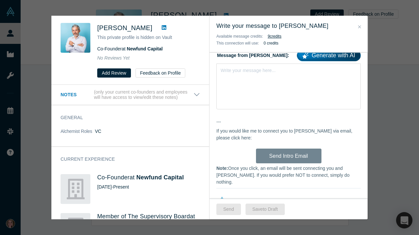
scroll to position [231, 0]
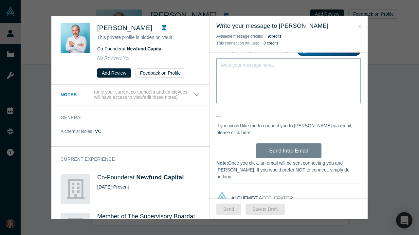
click at [239, 69] on div "Write your message here..." at bounding box center [248, 65] width 55 height 7
click at [226, 67] on div "rdw-editor" at bounding box center [289, 64] width 136 height 7
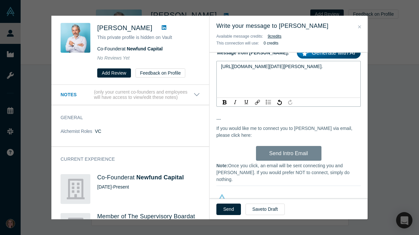
drag, startPoint x: 335, startPoint y: 96, endPoint x: 224, endPoint y: 49, distance: 120.8
click at [224, 49] on div "Write your message to Patrick Malka Available message credits: 9 credit s This …" at bounding box center [289, 118] width 158 height 204
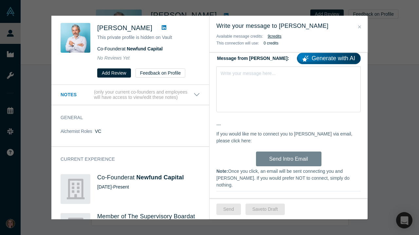
click at [361, 27] on icon "Close" at bounding box center [359, 27] width 3 height 5
